Goal: Information Seeking & Learning: Learn about a topic

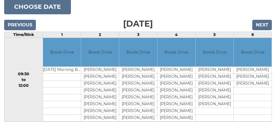
scroll to position [68, 0]
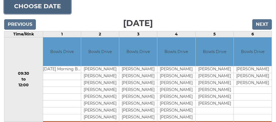
click at [18, 12] on button "Choose date" at bounding box center [37, 6] width 67 height 15
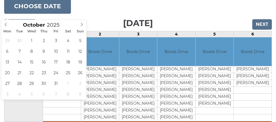
click at [6, 25] on icon at bounding box center [6, 25] width 4 height 4
type input "2025-09-28"
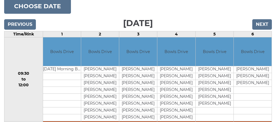
scroll to position [92, 0]
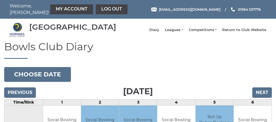
click at [50, 7] on link "My Account" at bounding box center [71, 9] width 43 height 10
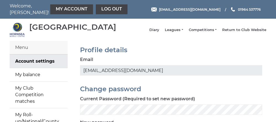
click at [172, 33] on link "Leagues" at bounding box center [174, 30] width 18 height 5
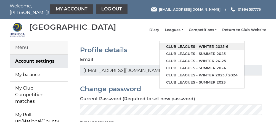
click at [183, 50] on link "Club leagues - Winter 2025-6" at bounding box center [201, 46] width 85 height 7
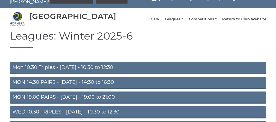
scroll to position [11, 0]
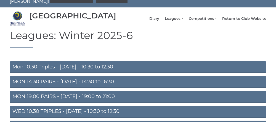
click at [48, 71] on link "Mon 10.30 Triples - Monday - 10:30 to 12:30" at bounding box center [138, 68] width 257 height 12
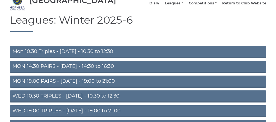
scroll to position [34, 0]
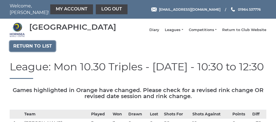
click at [25, 50] on link "Return to list" at bounding box center [33, 46] width 46 height 10
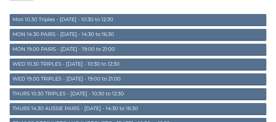
scroll to position [58, 0]
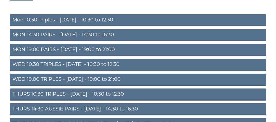
click at [50, 98] on link "THURS 10.30 TRIPLES - Thursday - 10:30 to 12:30" at bounding box center [138, 95] width 257 height 12
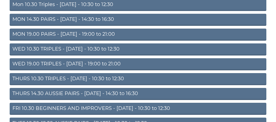
scroll to position [82, 0]
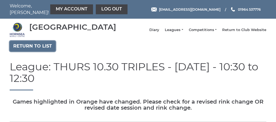
click at [32, 52] on link "Return to list" at bounding box center [33, 46] width 46 height 10
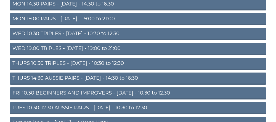
scroll to position [92, 0]
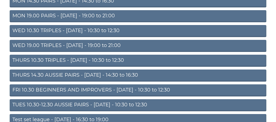
click at [44, 79] on link "THURS 14.30 AUSSIE PAIRS - [DATE] - 14:30 to 16:30" at bounding box center [138, 76] width 257 height 12
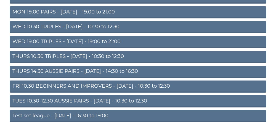
scroll to position [116, 0]
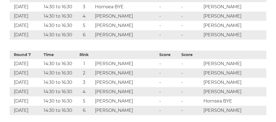
scroll to position [706, 0]
